Goal: Task Accomplishment & Management: Use online tool/utility

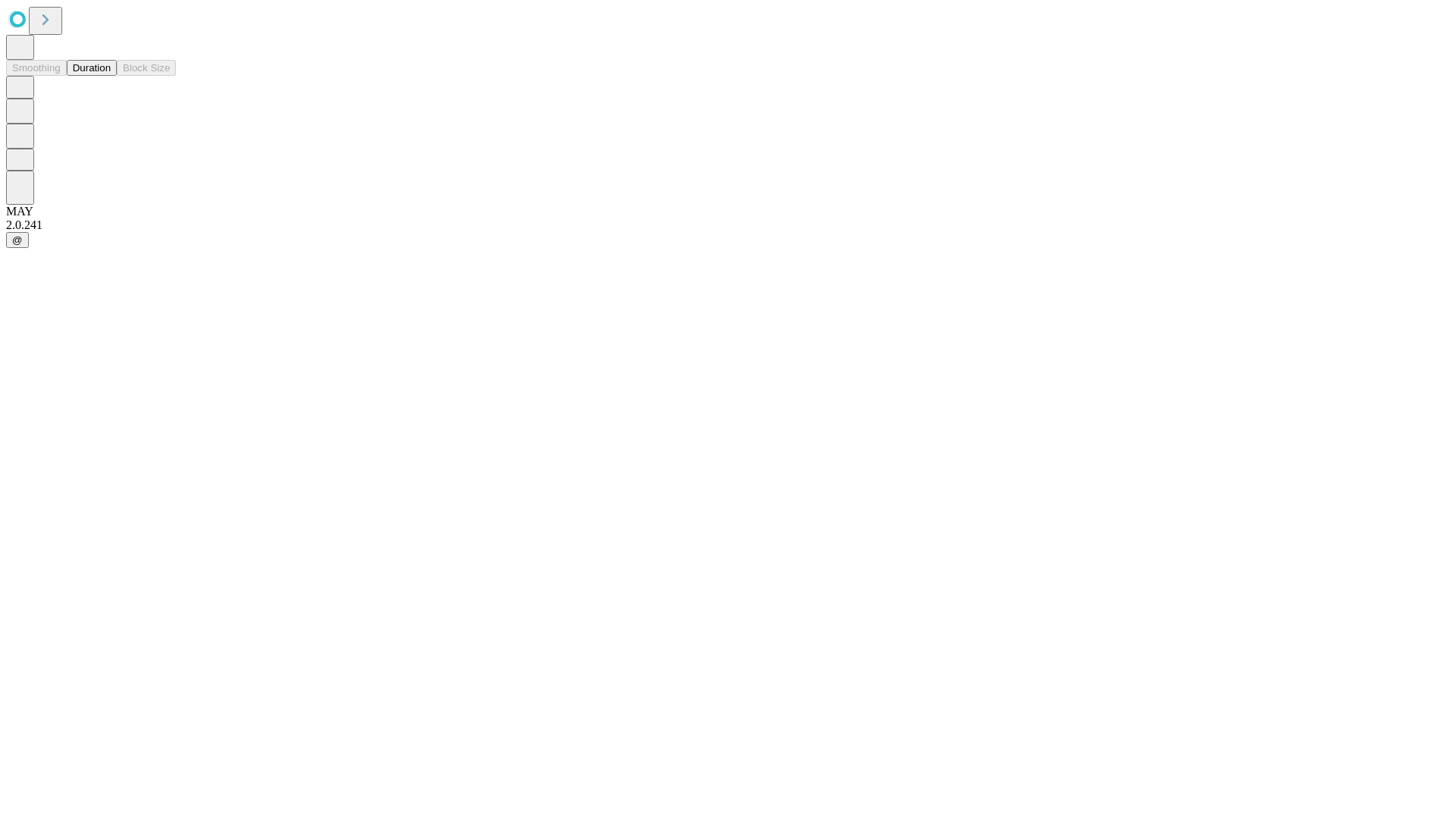
click at [111, 76] on button "Duration" at bounding box center [91, 68] width 50 height 16
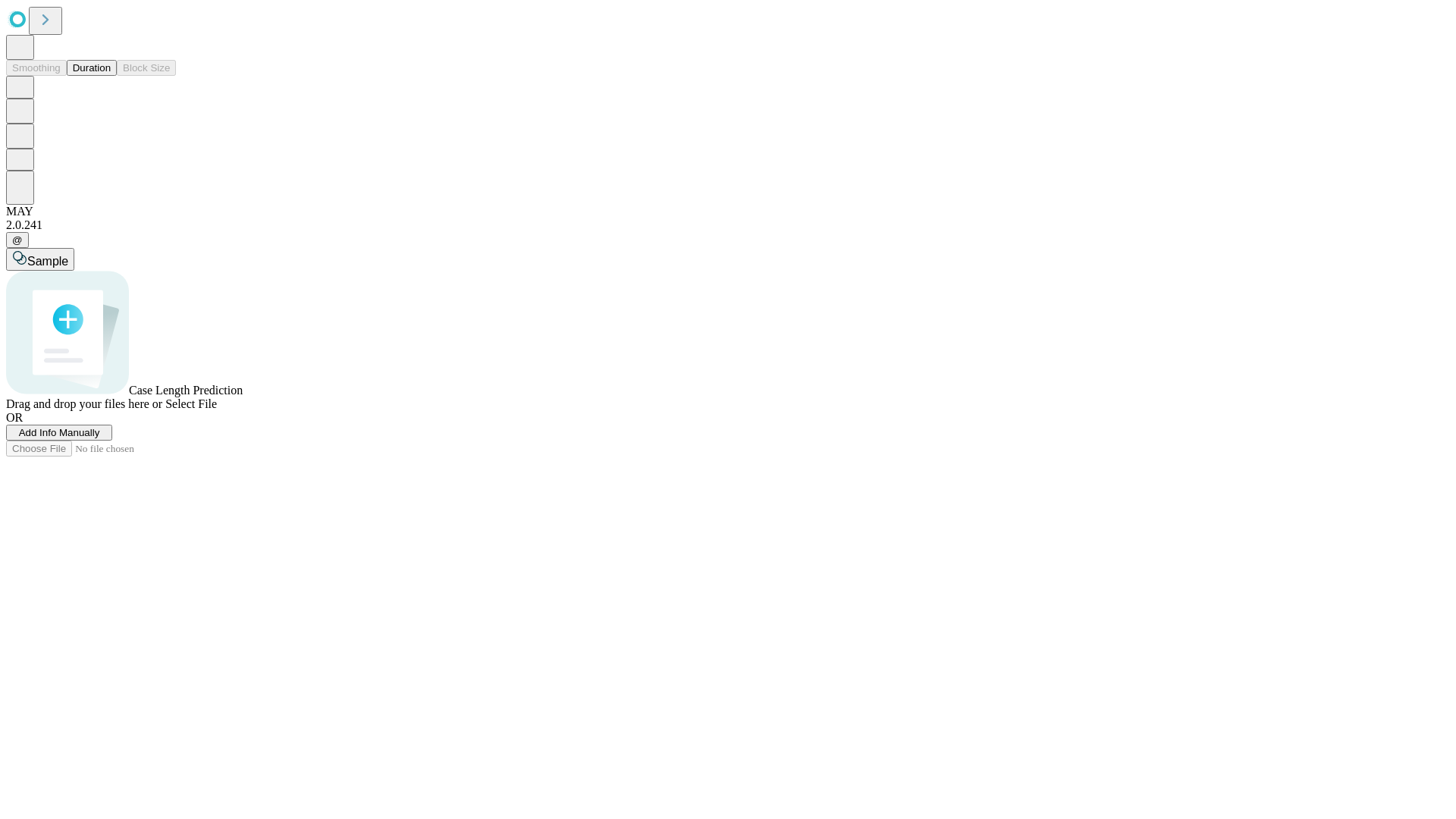
click at [217, 410] on span "Select File" at bounding box center [191, 403] width 52 height 13
